Goal: Transaction & Acquisition: Download file/media

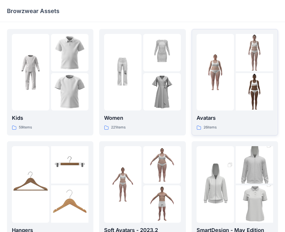
click at [240, 97] on img at bounding box center [254, 91] width 37 height 37
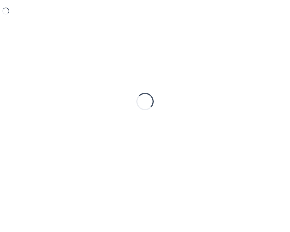
click at [240, 97] on div "Loading..." at bounding box center [145, 101] width 276 height 145
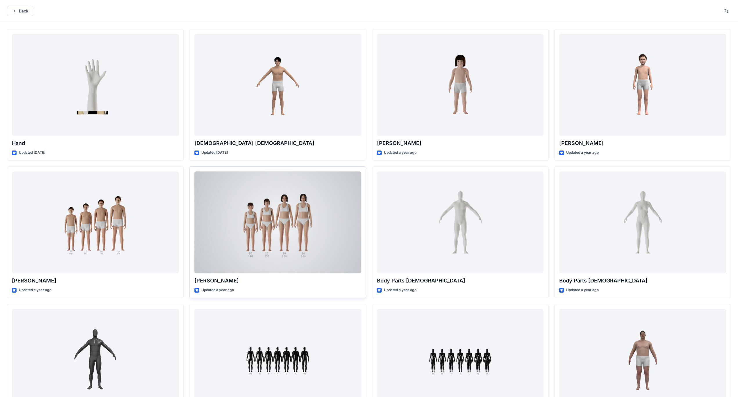
click at [290, 216] on div at bounding box center [277, 223] width 167 height 102
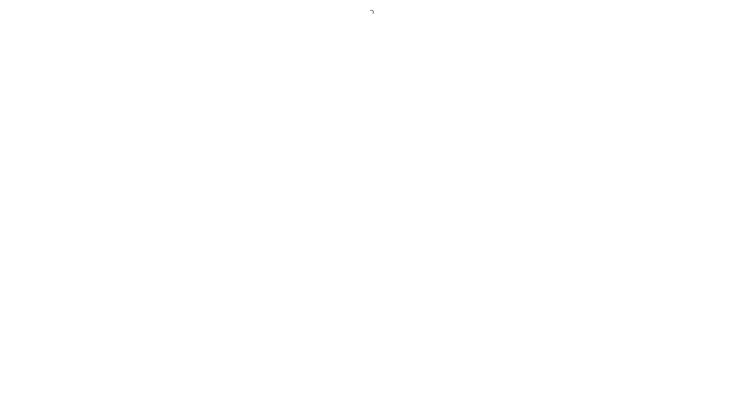
click at [290, 216] on div at bounding box center [371, 198] width 743 height 397
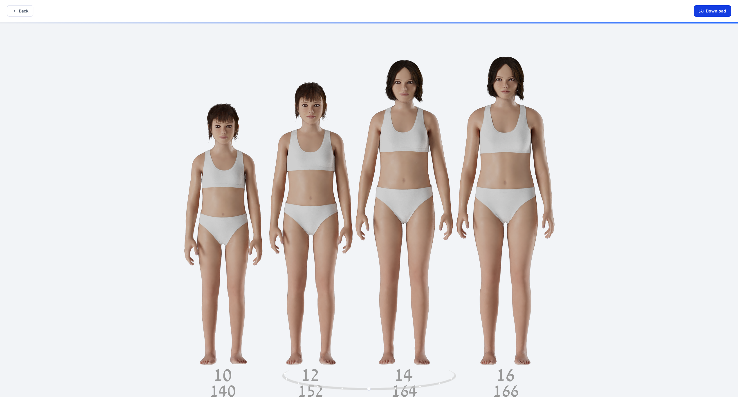
click at [290, 12] on button "Download" at bounding box center [712, 11] width 37 height 12
